Goal: Task Accomplishment & Management: Use online tool/utility

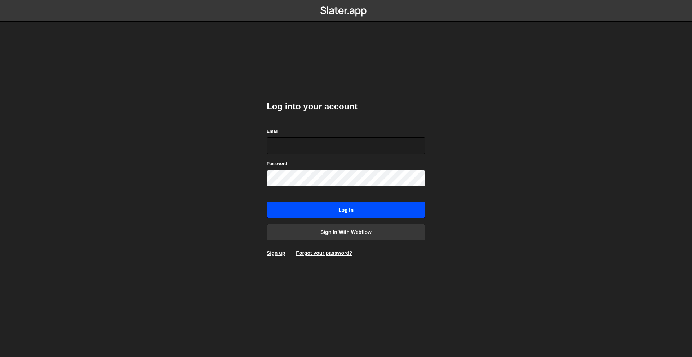
type input "[PERSON_NAME][EMAIL_ADDRESS][DOMAIN_NAME]"
click at [362, 211] on input "Log in" at bounding box center [346, 210] width 158 height 17
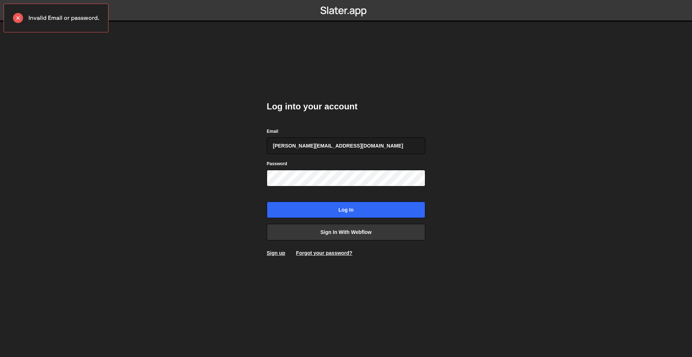
click at [513, 196] on body "Invalid Email or password. Log into your account Email rory@perspective.design …" at bounding box center [346, 178] width 692 height 357
click at [393, 211] on input "Log in" at bounding box center [346, 210] width 158 height 17
click at [389, 207] on input "Log in" at bounding box center [346, 210] width 158 height 17
click at [358, 209] on input "Log in" at bounding box center [346, 210] width 158 height 17
click at [509, 184] on body "Invalid Email or password. Log into your account Email rory@perspective.design …" at bounding box center [346, 178] width 692 height 357
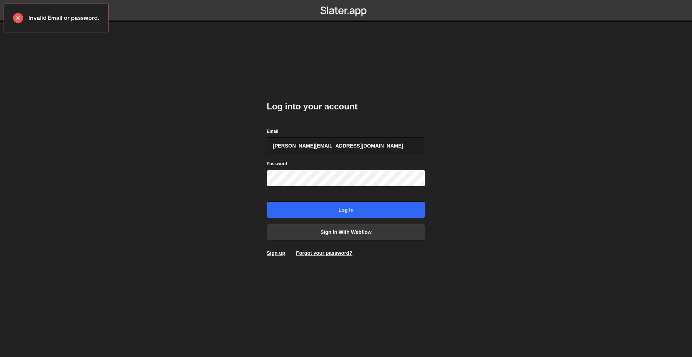
click at [498, 163] on body "Invalid Email or password. Log into your account Email rory@perspective.design …" at bounding box center [346, 178] width 692 height 357
click at [399, 211] on input "Log in" at bounding box center [346, 210] width 158 height 17
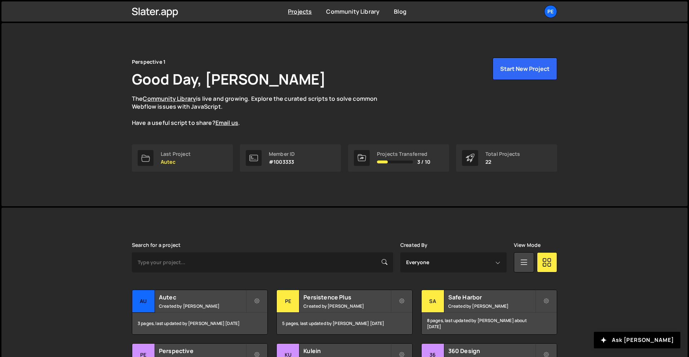
scroll to position [35, 0]
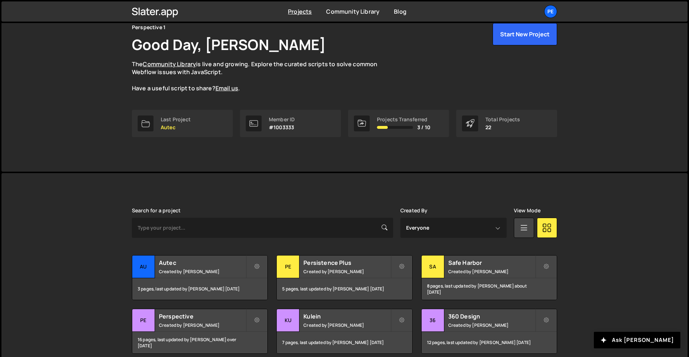
click at [316, 190] on div "[PERSON_NAME] is designed for desktop use. Please use a larger screen to access…" at bounding box center [344, 345] width 447 height 344
click at [320, 159] on div "Perspective 1 Good Day, [PERSON_NAME] The Community Library is live and growing…" at bounding box center [344, 79] width 447 height 183
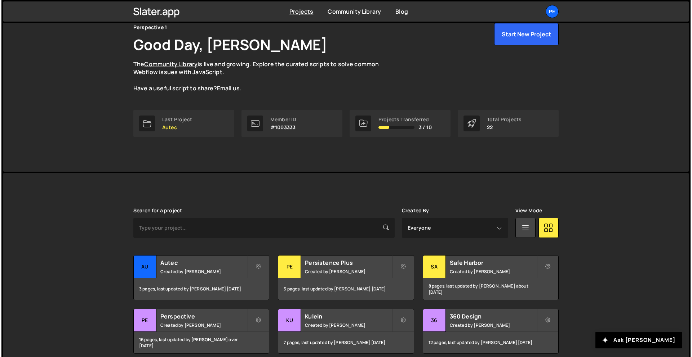
scroll to position [0, 0]
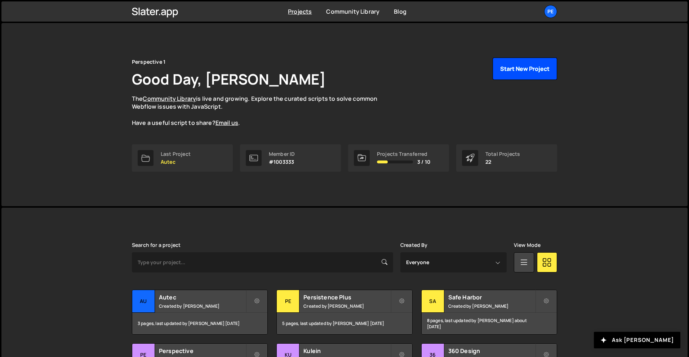
click at [538, 76] on button "Start New Project" at bounding box center [524, 69] width 64 height 22
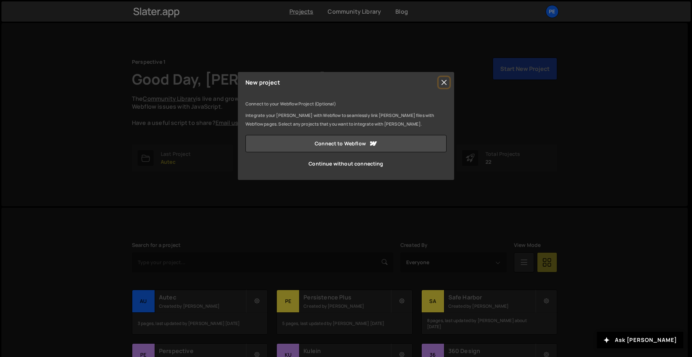
click at [444, 83] on button "Close" at bounding box center [443, 82] width 11 height 11
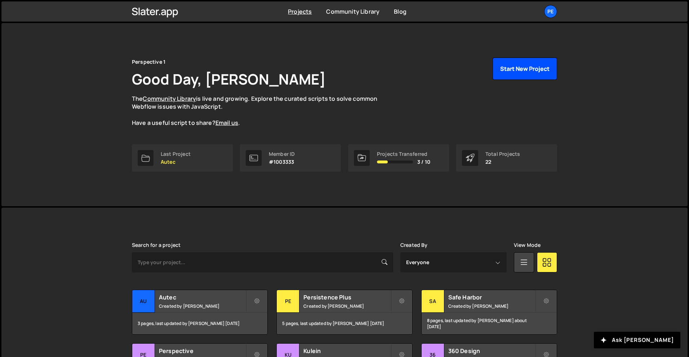
click at [539, 69] on button "Start New Project" at bounding box center [524, 69] width 64 height 22
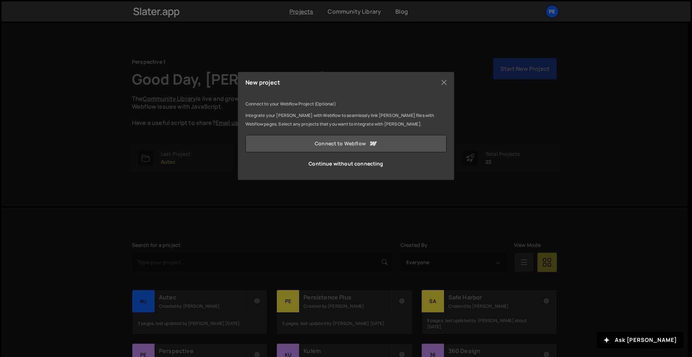
click at [365, 144] on link "Connect to Webflow" at bounding box center [345, 143] width 201 height 17
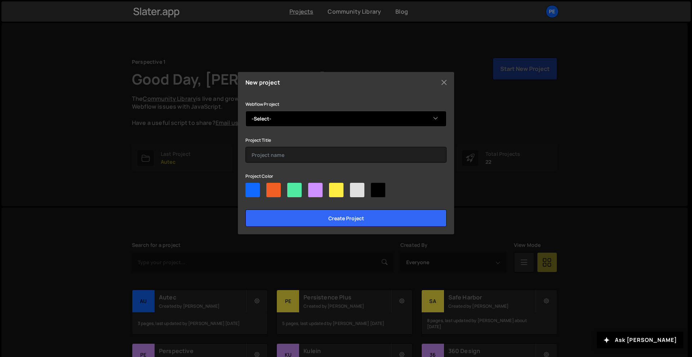
click at [384, 123] on select "-Select- dc-solutions" at bounding box center [345, 119] width 201 height 16
select select "68d0ebd3468fd7cee4f12a8e"
click at [245, 111] on select "-Select- dc-solutions" at bounding box center [345, 119] width 201 height 16
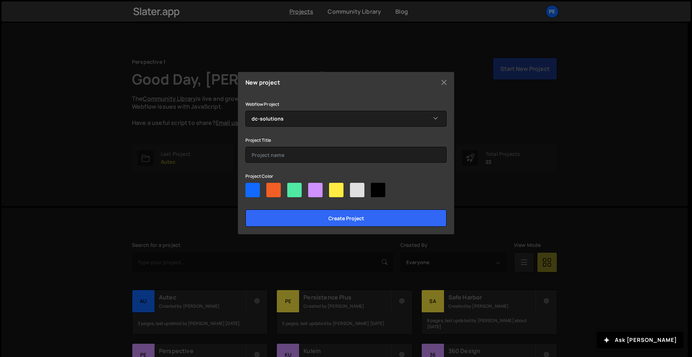
click at [299, 194] on div at bounding box center [294, 190] width 14 height 14
click at [292, 188] on input"] "radio" at bounding box center [289, 185] width 5 height 5
radio input"] "true"
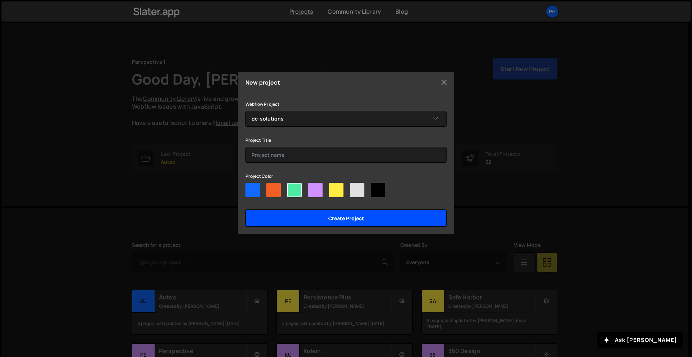
click at [371, 217] on input "Create project" at bounding box center [345, 218] width 201 height 17
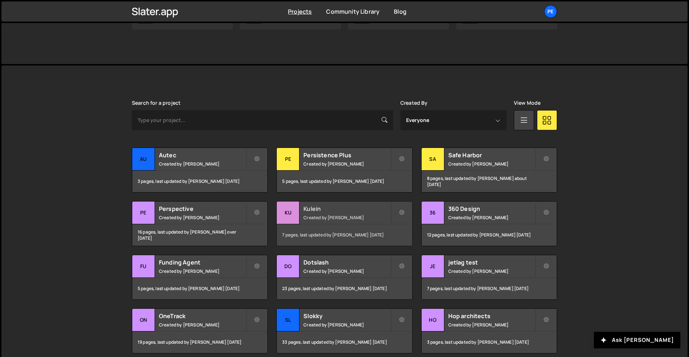
scroll to position [179, 0]
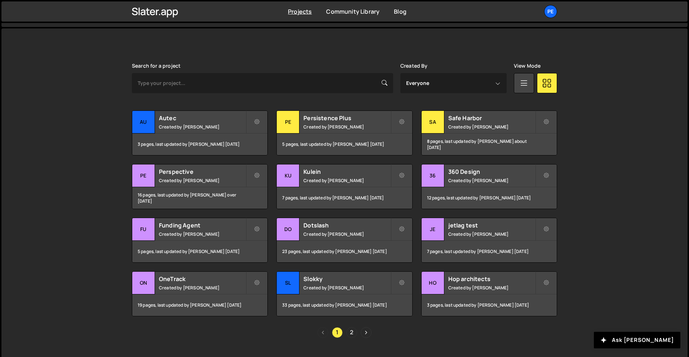
click at [352, 335] on link "2" at bounding box center [351, 332] width 11 height 11
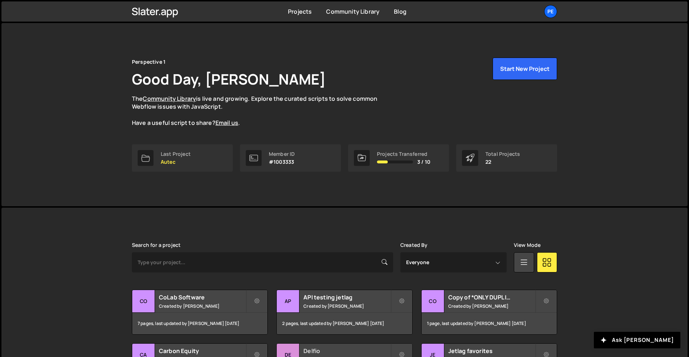
scroll to position [196, 0]
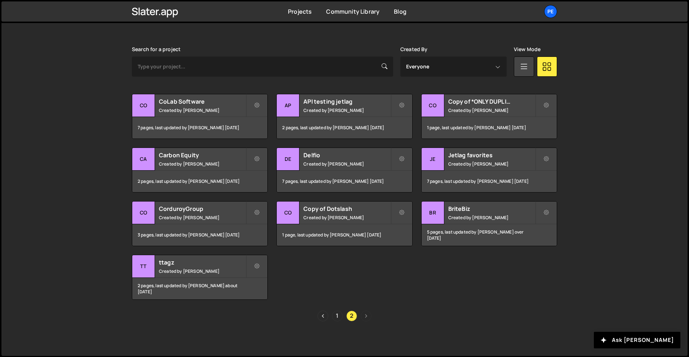
click at [339, 317] on link "1" at bounding box center [337, 316] width 11 height 11
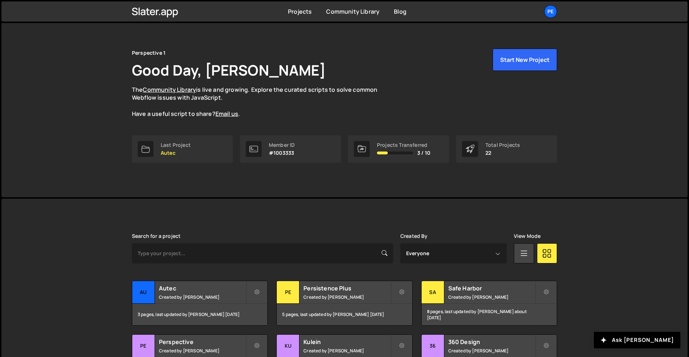
scroll to position [14, 0]
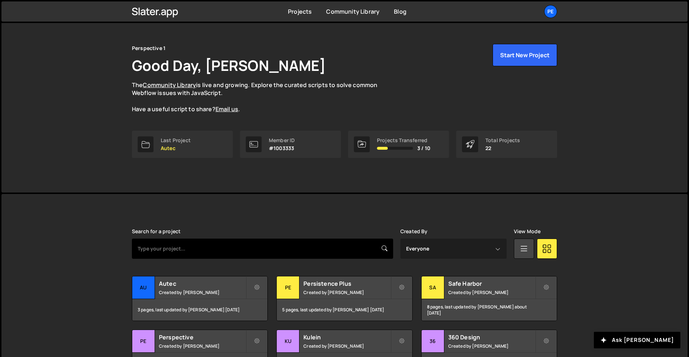
click at [285, 254] on input "text" at bounding box center [262, 249] width 261 height 20
type input "d"
type input "s"
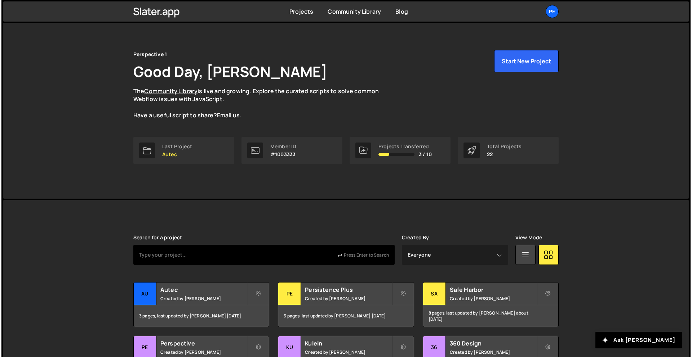
scroll to position [0, 0]
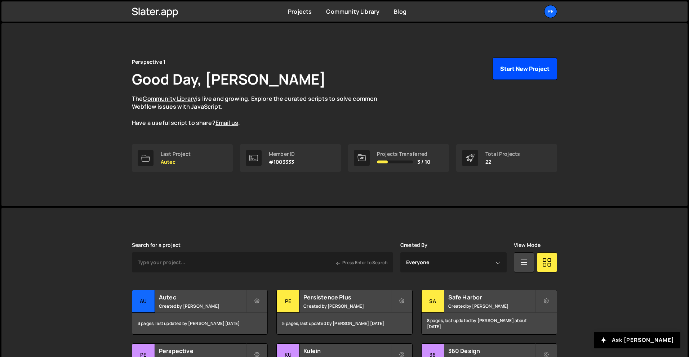
click at [510, 76] on button "Start New Project" at bounding box center [524, 69] width 64 height 22
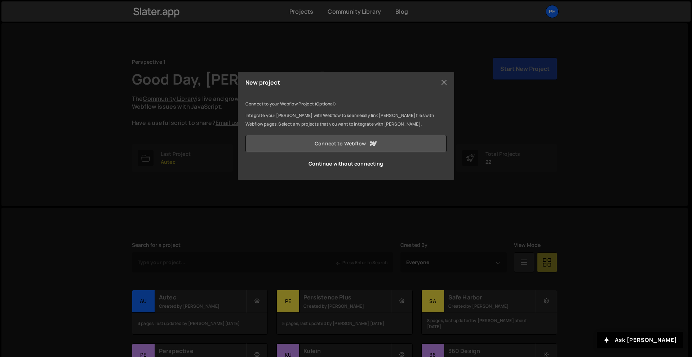
click at [367, 144] on link "Connect to Webflow" at bounding box center [345, 143] width 201 height 17
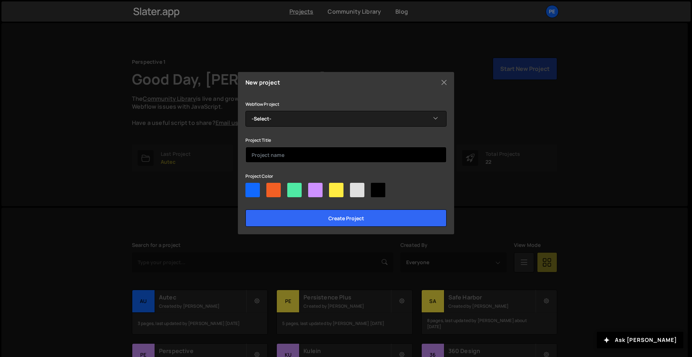
click at [313, 156] on input "text" at bounding box center [345, 155] width 201 height 16
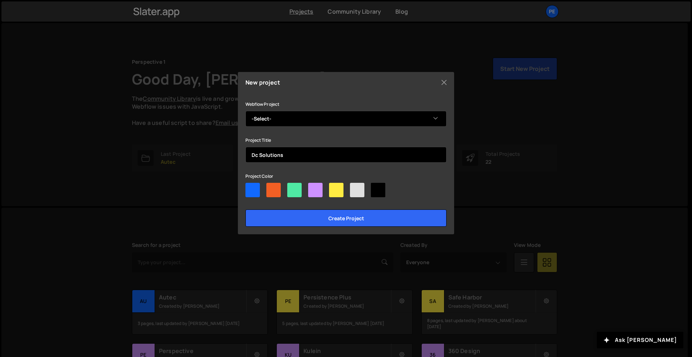
type input "Dc Solutions"
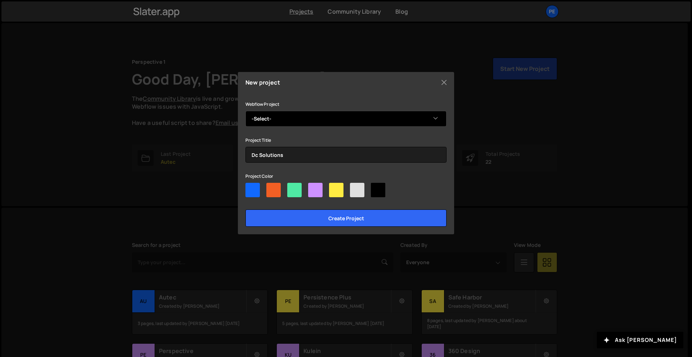
click at [344, 115] on select "-Select- dc-solutions" at bounding box center [345, 119] width 201 height 16
select select "68d0ebd3468fd7cee4f12a8e"
click at [245, 111] on select "-Select- dc-solutions" at bounding box center [345, 119] width 201 height 16
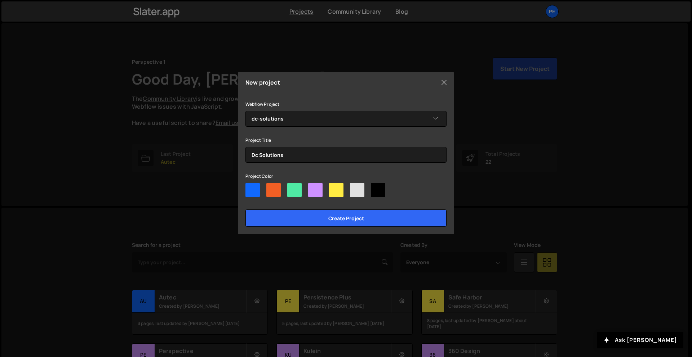
click at [293, 195] on div at bounding box center [294, 190] width 14 height 14
click at [292, 188] on input"] "radio" at bounding box center [289, 185] width 5 height 5
radio input"] "true"
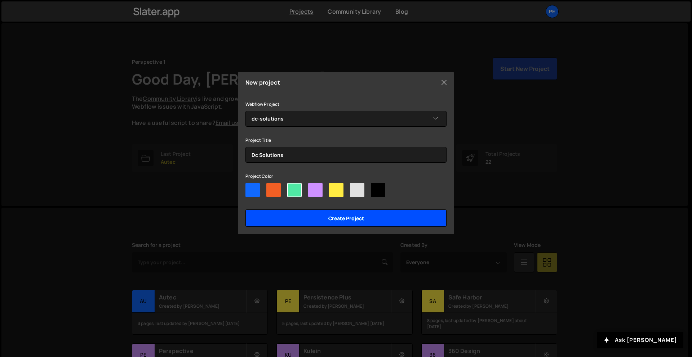
click at [308, 217] on input "Create project" at bounding box center [345, 218] width 201 height 17
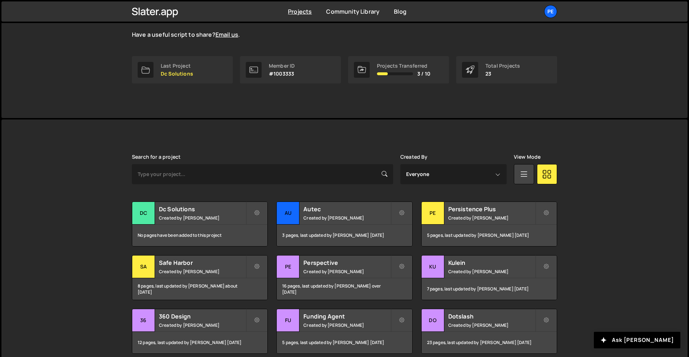
scroll to position [125, 0]
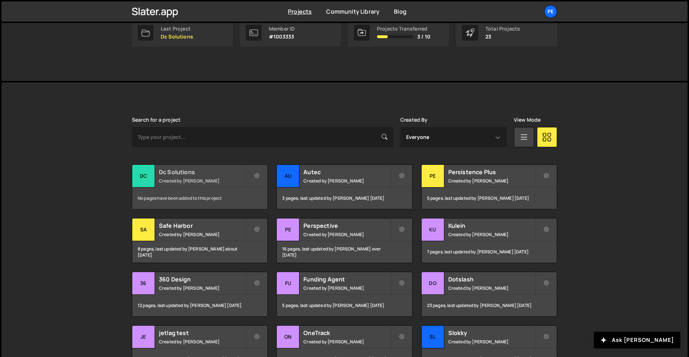
click at [211, 178] on small "Created by [PERSON_NAME]" at bounding box center [202, 181] width 87 height 6
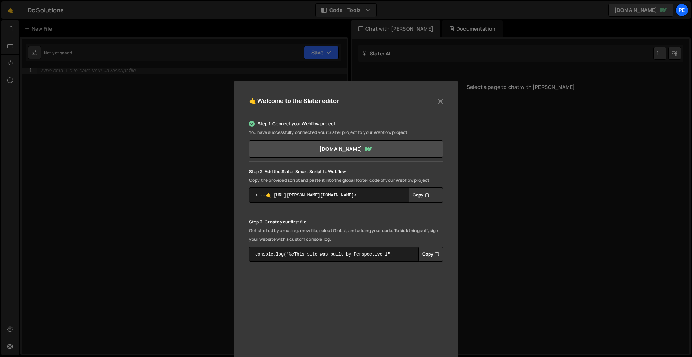
click at [419, 194] on button "Copy" at bounding box center [420, 195] width 24 height 15
click at [366, 144] on link "dc-solution.webflow.io" at bounding box center [346, 148] width 194 height 17
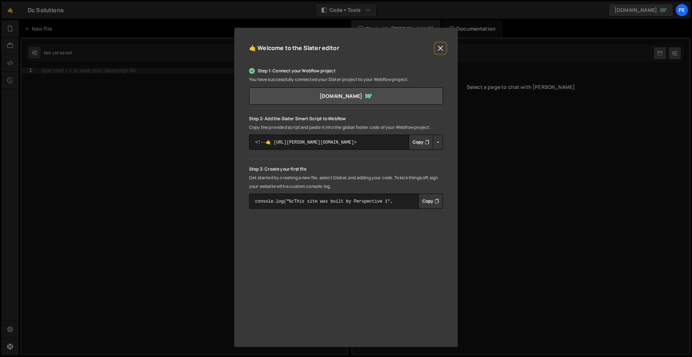
click at [437, 45] on button "Close" at bounding box center [440, 48] width 11 height 11
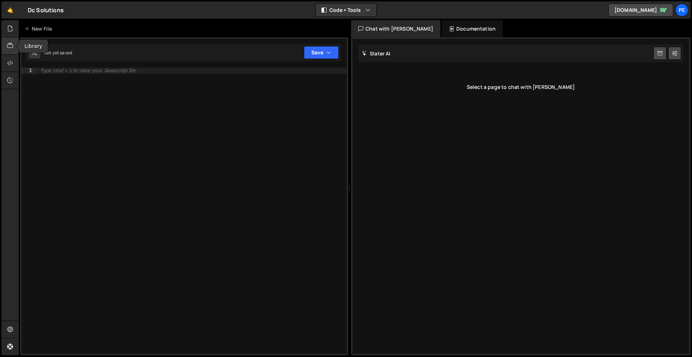
click at [12, 47] on icon at bounding box center [10, 46] width 6 height 8
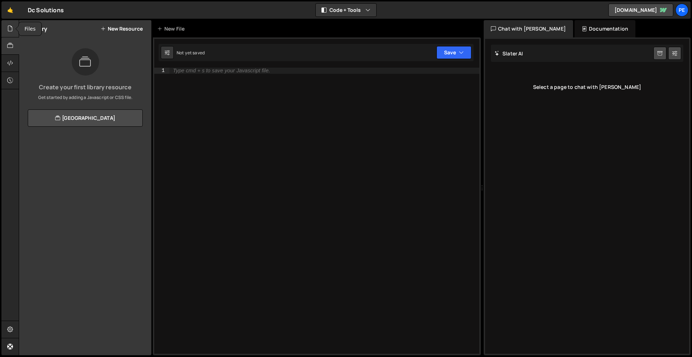
click at [9, 36] on div at bounding box center [10, 28] width 18 height 17
click at [132, 31] on button "New File" at bounding box center [129, 29] width 27 height 6
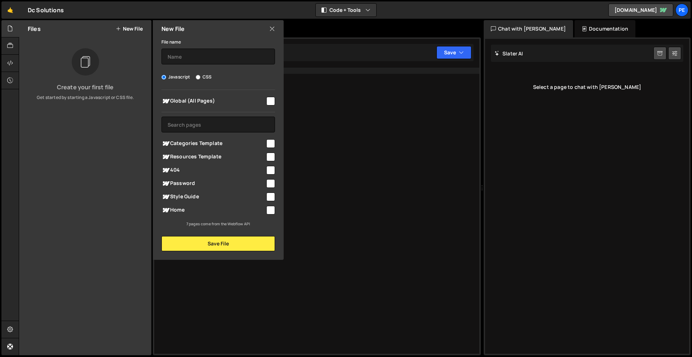
click at [271, 211] on input "checkbox" at bounding box center [270, 210] width 9 height 9
checkbox input "true"
click at [263, 245] on button "Save File" at bounding box center [217, 243] width 113 height 15
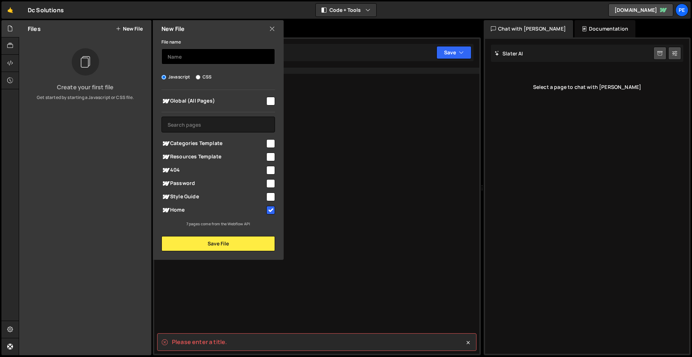
click at [204, 55] on input "text" at bounding box center [217, 57] width 113 height 16
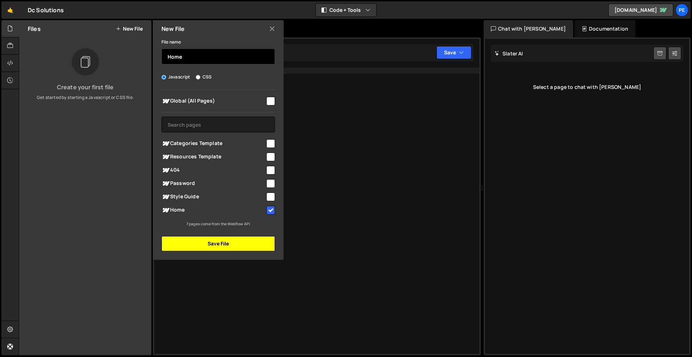
type input "Home"
click at [204, 248] on button "Save File" at bounding box center [217, 243] width 113 height 15
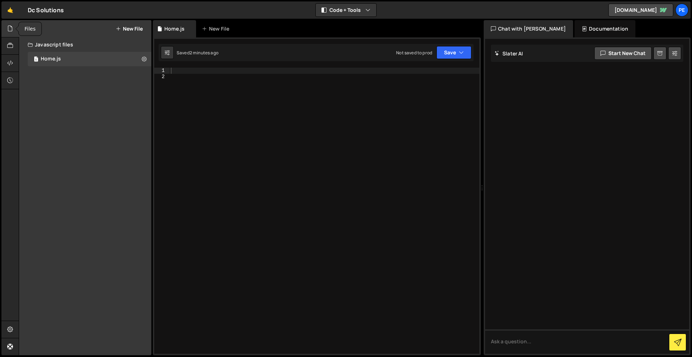
click at [9, 24] on icon at bounding box center [10, 28] width 6 height 8
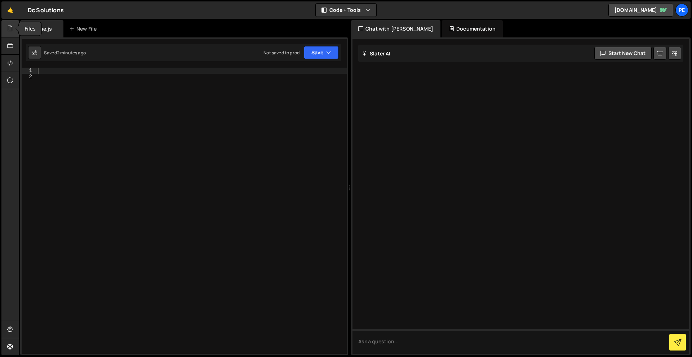
click at [12, 35] on div at bounding box center [10, 28] width 18 height 17
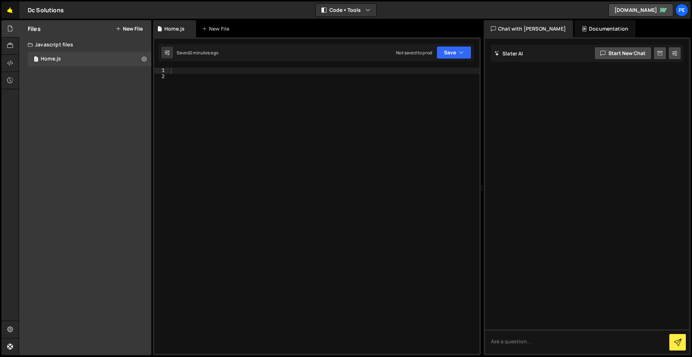
click at [11, 13] on link "🤙" at bounding box center [10, 9] width 18 height 17
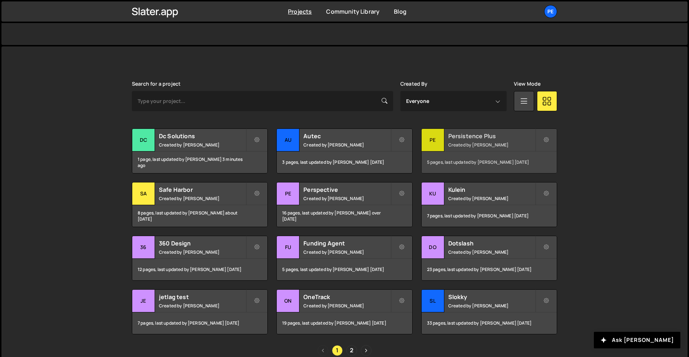
scroll to position [196, 0]
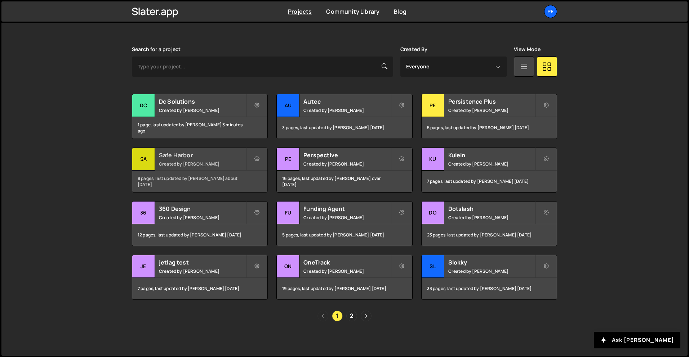
click at [194, 159] on div "Safe Harbor Created by [PERSON_NAME]" at bounding box center [199, 159] width 135 height 22
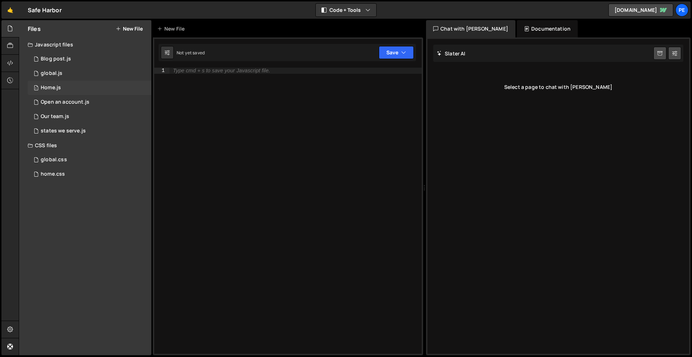
click at [62, 83] on div "1 Home.js 0" at bounding box center [90, 88] width 124 height 14
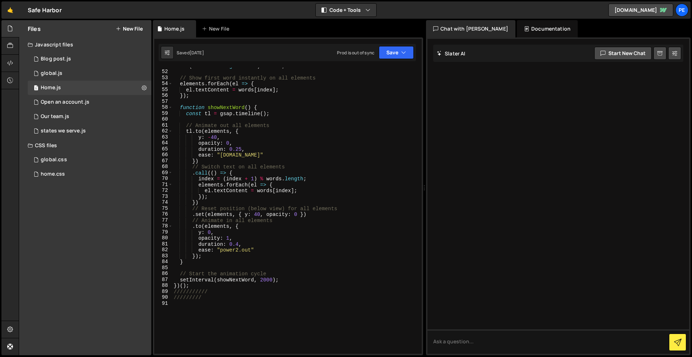
scroll to position [194, 0]
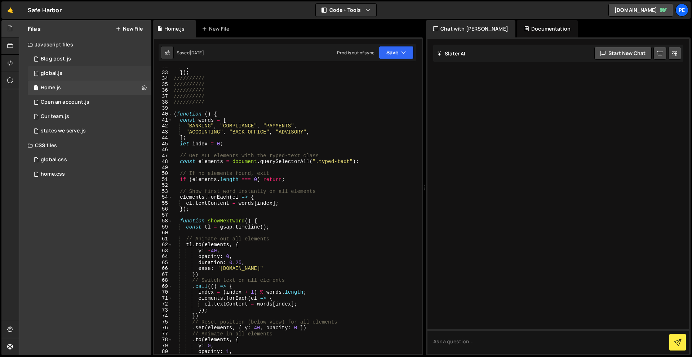
click at [59, 76] on div "global.js" at bounding box center [52, 73] width 22 height 6
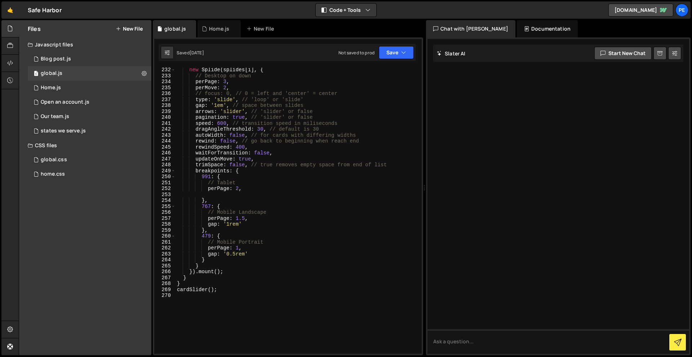
scroll to position [1344, 0]
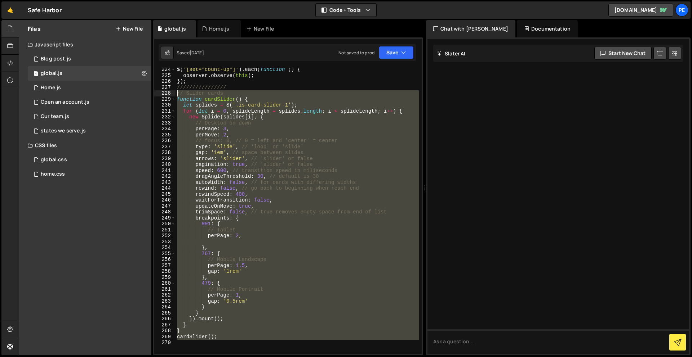
drag, startPoint x: 228, startPoint y: 349, endPoint x: 174, endPoint y: 91, distance: 263.5
click at [174, 91] on div "224 225 226 227 228 229 230 231 232 233 234 235 236 237 238 239 240 241 242 243…" at bounding box center [287, 211] width 267 height 286
type textarea "// Slider cards function cardSlider() {"
click at [13, 7] on link "🤙" at bounding box center [10, 9] width 18 height 17
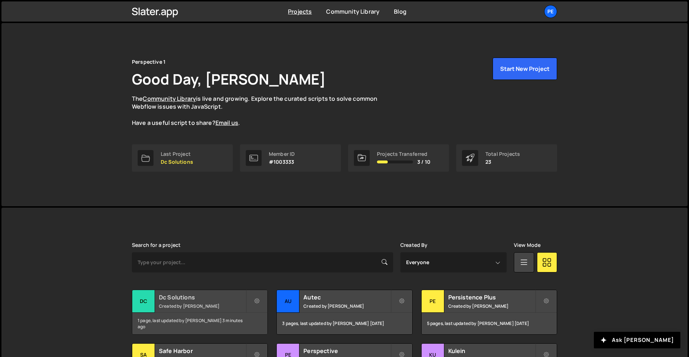
click at [196, 302] on div "Dc Solutions Created by Rory Beurden" at bounding box center [199, 301] width 135 height 22
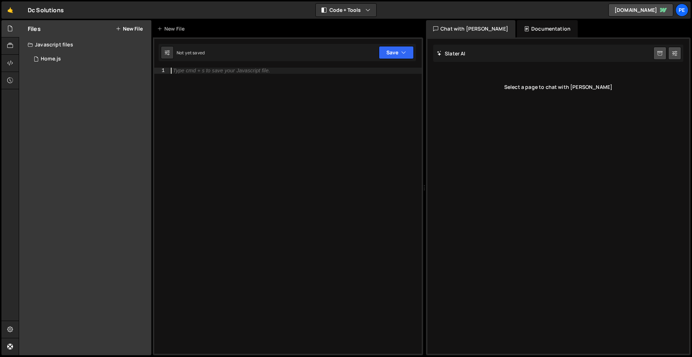
click at [253, 75] on div "Type cmd + s to save your Javascript file." at bounding box center [295, 217] width 252 height 298
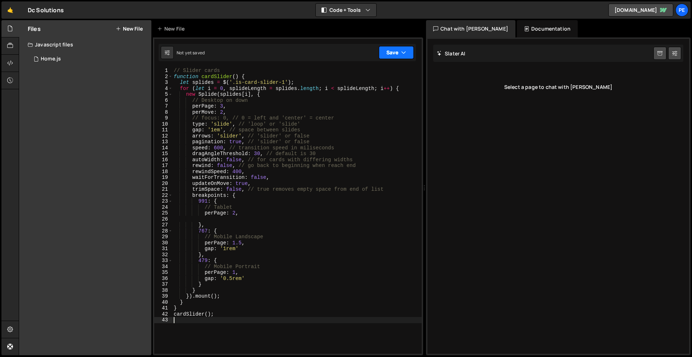
click at [397, 53] on button "Save" at bounding box center [396, 52] width 35 height 13
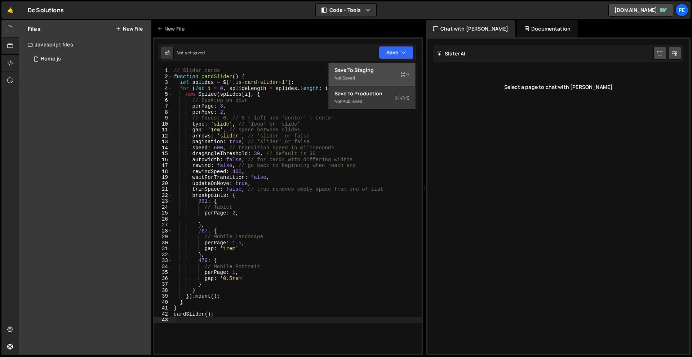
click at [390, 67] on div "Save to Staging S" at bounding box center [371, 70] width 75 height 7
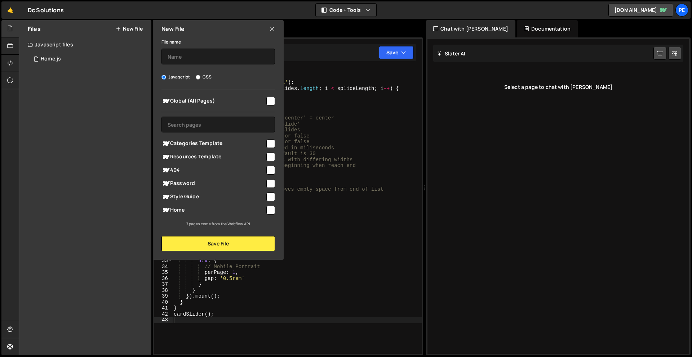
click at [276, 30] on div "New File" at bounding box center [218, 28] width 131 height 17
click at [271, 25] on icon at bounding box center [272, 29] width 6 height 8
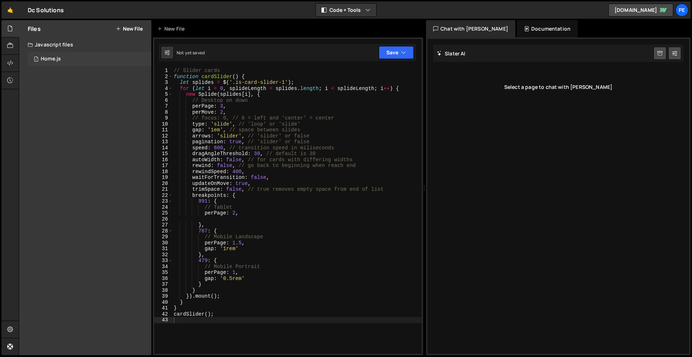
click at [61, 53] on div "1 Home.js 0" at bounding box center [90, 59] width 124 height 14
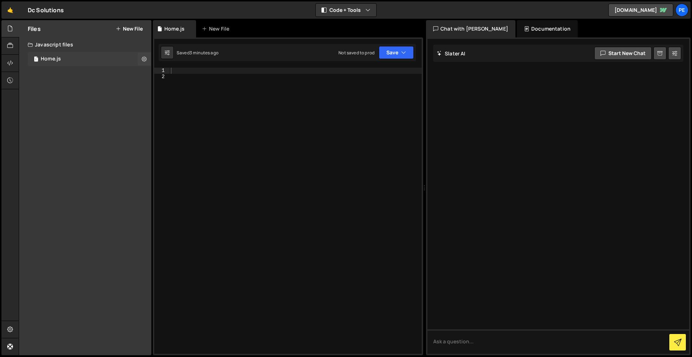
click at [60, 52] on div "1 Home.js 0" at bounding box center [90, 59] width 124 height 14
click at [201, 75] on div at bounding box center [295, 217] width 252 height 298
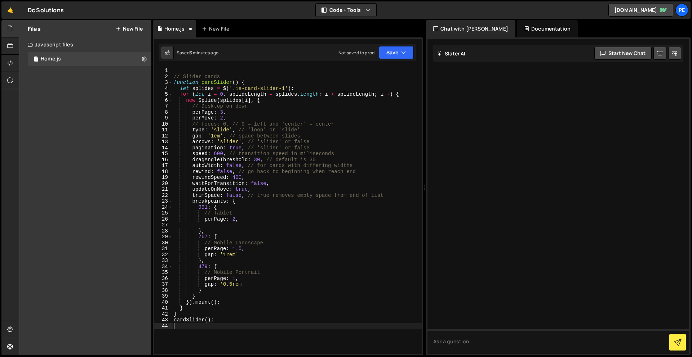
click at [247, 355] on div "Debug Explain Copy Home.js New File Saved 3 minutes ago Not saved to prod Upgra…" at bounding box center [288, 188] width 270 height 336
click at [245, 347] on div "// Slider cards function cardSlider ( ) { let splides = $ ( '.is-card-slider-1'…" at bounding box center [296, 217] width 249 height 298
drag, startPoint x: 285, startPoint y: 89, endPoint x: 235, endPoint y: 87, distance: 49.8
click at [235, 87] on div "// Slider cards function cardSlider ( ) { let splides = $ ( '.is-card-slider-1'…" at bounding box center [296, 217] width 249 height 298
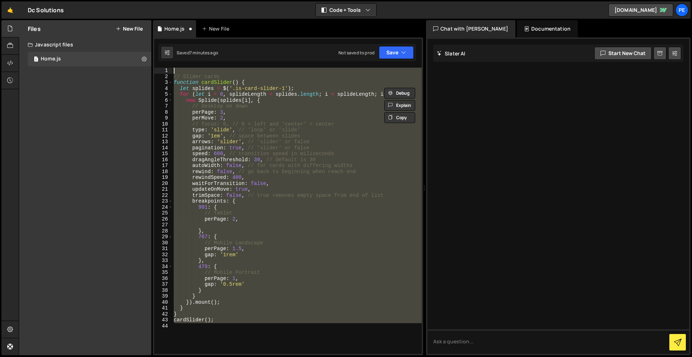
drag, startPoint x: 197, startPoint y: 333, endPoint x: 149, endPoint y: -32, distance: 367.7
click at [149, 0] on html "Projects [GEOGRAPHIC_DATA] Blog Pe Your current team is Perspective 1 Projects …" at bounding box center [346, 178] width 692 height 357
type textarea "// Slider cards"
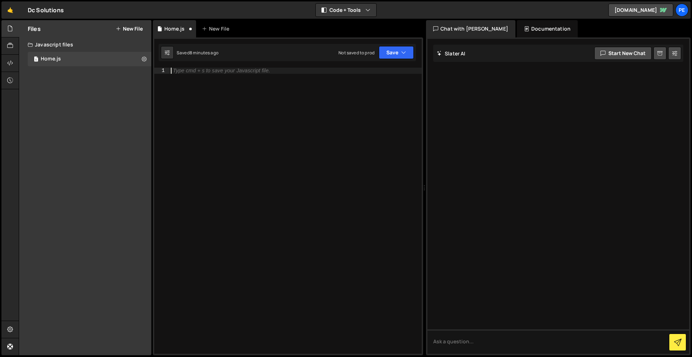
click at [220, 71] on div "Type cmd + s to save your Javascript file." at bounding box center [221, 70] width 97 height 5
paste textarea "alert("This is a test alert!");"
type textarea "alert("This is a test alert!");"
click at [401, 52] on icon "button" at bounding box center [403, 52] width 5 height 7
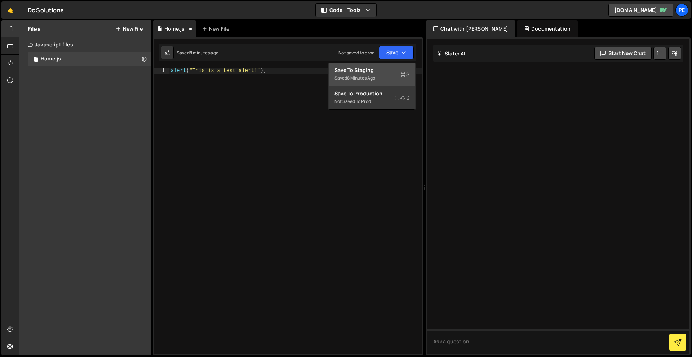
click at [393, 65] on button "Save to Staging S Saved 8 minutes ago" at bounding box center [371, 74] width 86 height 23
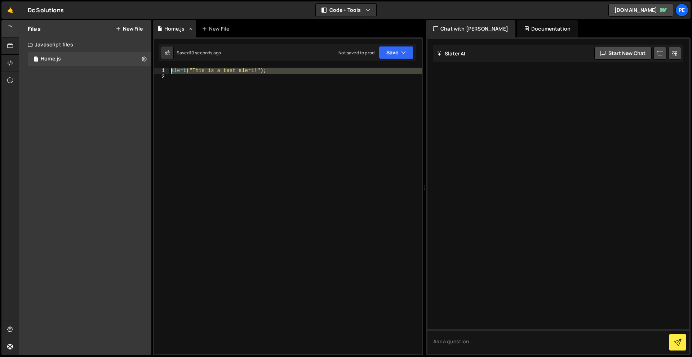
drag, startPoint x: 211, startPoint y: 148, endPoint x: 153, endPoint y: 37, distance: 125.3
click at [153, 37] on div "Debug Explain Copy Home.js New File Saved 10 seconds ago Not saved to prod Upgr…" at bounding box center [288, 188] width 270 height 336
type textarea "="
type textarea "alert("This is a test alert!");"
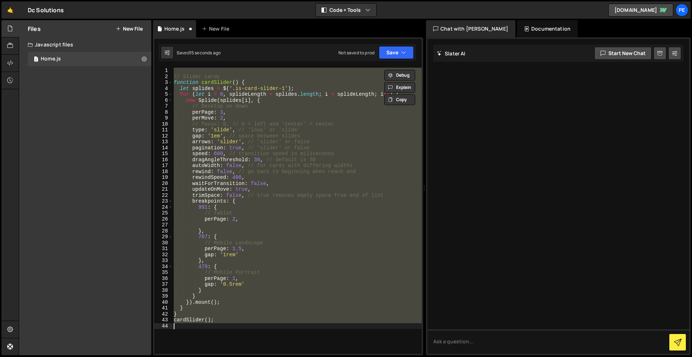
type textarea "cardSlider();"
click at [287, 341] on div "// Slider cards function cardSlider ( ) { let splides = $ ( '.is-card-slider-1'…" at bounding box center [296, 211] width 249 height 286
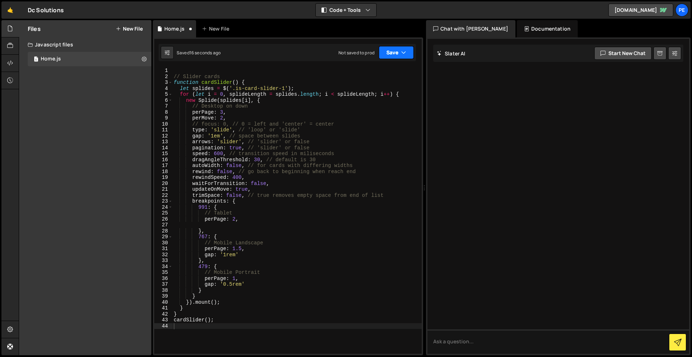
click at [392, 55] on button "Save" at bounding box center [396, 52] width 35 height 13
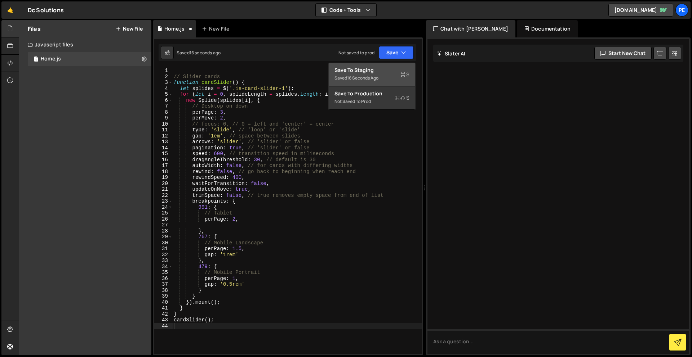
click at [385, 77] on div "Saved 16 seconds ago" at bounding box center [371, 78] width 75 height 9
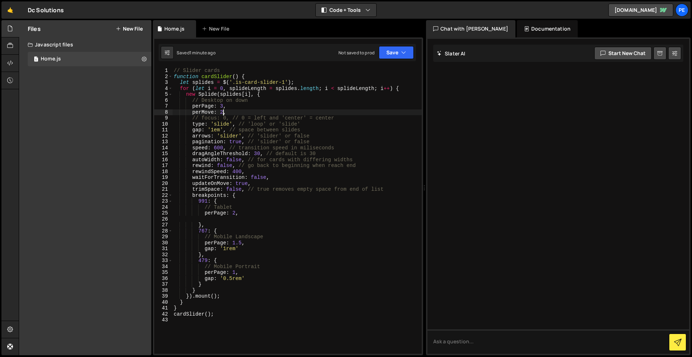
click at [223, 112] on div "// Slider cards function cardSlider ( ) { let splides = $ ( '.is-card-slider-1'…" at bounding box center [296, 217] width 249 height 298
click at [213, 128] on div "// Slider cards function cardSlider ( ) { let splides = $ ( '.is-card-slider-1'…" at bounding box center [296, 217] width 249 height 298
type textarea "gap: '2rem', // space between slides"
click at [388, 61] on div "Saved 1 minute ago Not saved to prod Upgrade to Edit Save Save to Staging S Sav…" at bounding box center [286, 52] width 257 height 17
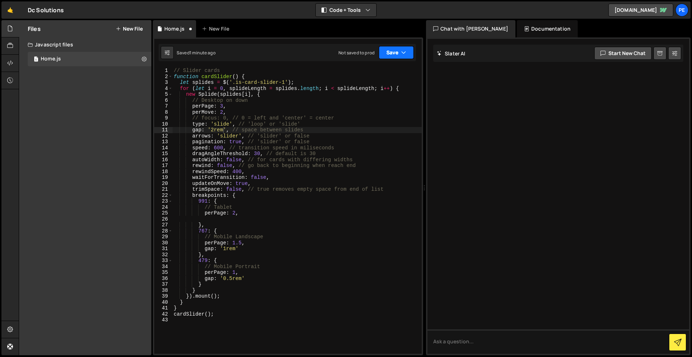
click at [398, 54] on button "Save" at bounding box center [396, 52] width 35 height 13
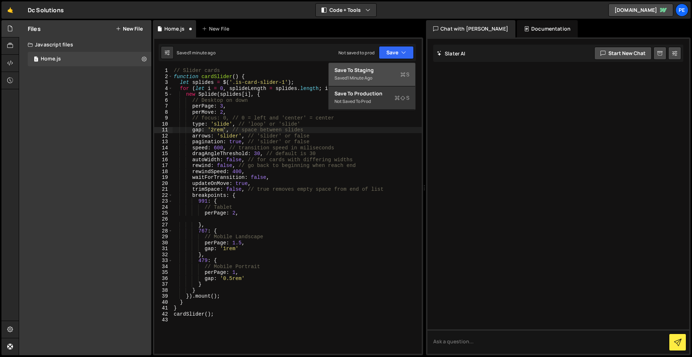
click at [382, 77] on div "Saved 1 minute ago" at bounding box center [371, 78] width 75 height 9
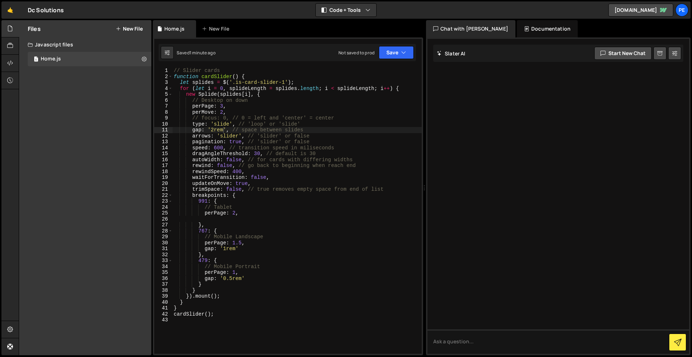
click at [246, 338] on div "// Slider cards function cardSlider ( ) { let splides = $ ( '.is-card-slider-1'…" at bounding box center [296, 217] width 249 height 298
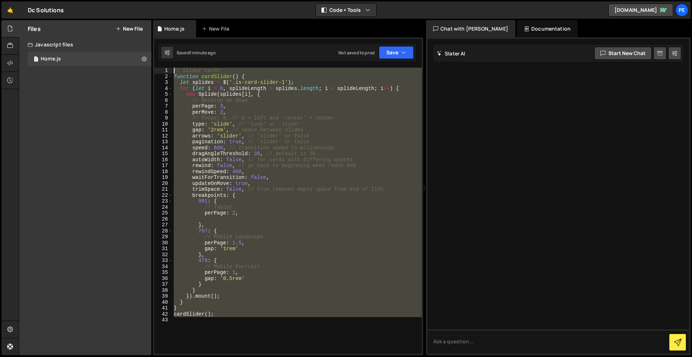
drag, startPoint x: 174, startPoint y: 223, endPoint x: 158, endPoint y: -5, distance: 228.9
click at [158, 0] on html "Projects [GEOGRAPHIC_DATA] Blog Pe Your current team is Perspective 1 Projects …" at bounding box center [346, 178] width 692 height 357
click at [302, 67] on div "1 2 3 4 5 6 7 8 9 10 11 12 13 14 15 16 17 18 19 20 21 22 23 24 25 26 27 28 29 3…" at bounding box center [288, 196] width 270 height 318
click at [277, 104] on div "// Slider cards function cardSlider ( ) { let splides = $ ( '.is-card-slider-1'…" at bounding box center [296, 211] width 249 height 286
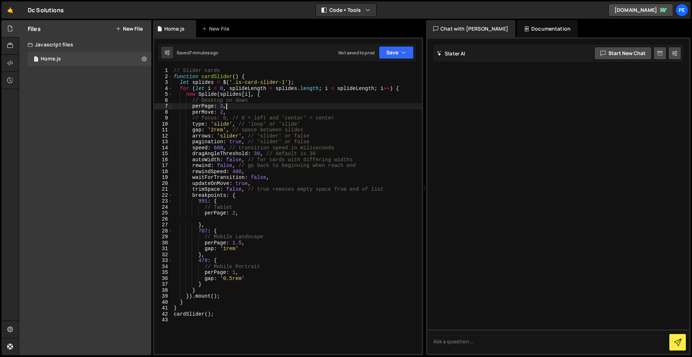
click at [242, 141] on div "// Slider cards function cardSlider ( ) { let splides = $ ( '.is-card-slider-1'…" at bounding box center [296, 217] width 249 height 298
type textarea "pagination: false, // 'slider' or false"
click at [391, 54] on button "Save" at bounding box center [396, 52] width 35 height 13
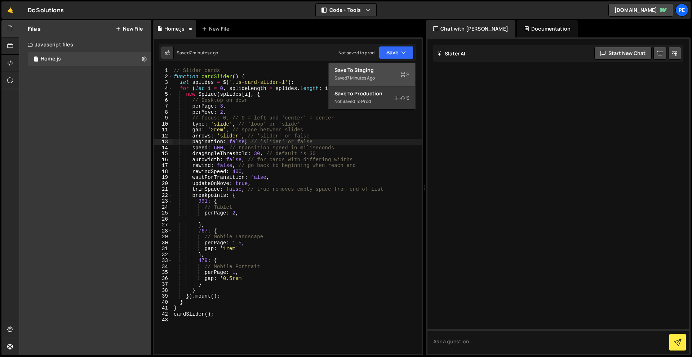
click at [393, 68] on div "Save to Staging S" at bounding box center [371, 70] width 75 height 7
